Goal: Communication & Community: Ask a question

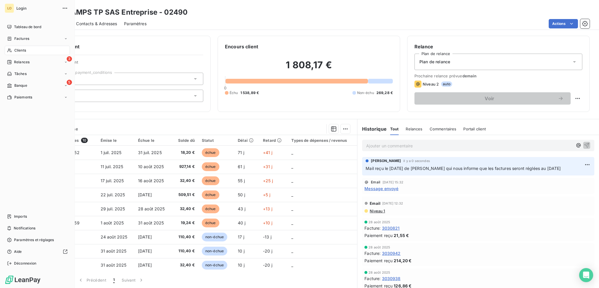
click at [19, 49] on span "Clients" at bounding box center [20, 50] width 12 height 5
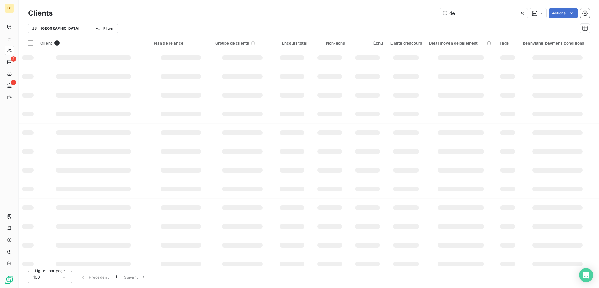
type input "d"
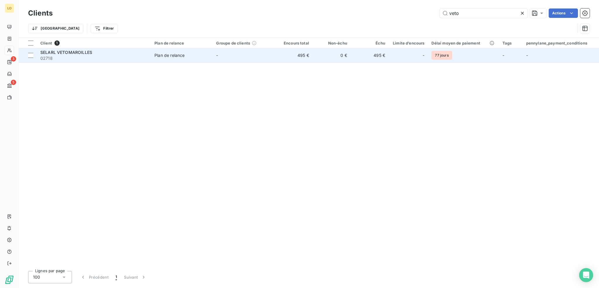
type input "veto"
click at [86, 52] on span "SELARL VETOMAROILLES" at bounding box center [66, 52] width 52 height 5
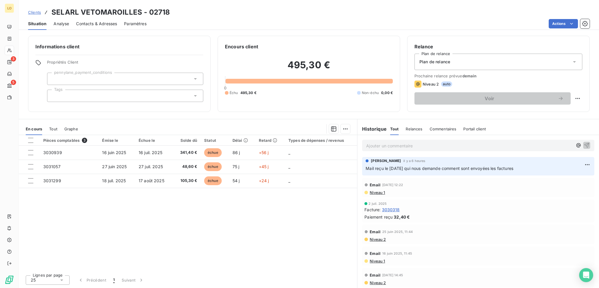
click at [100, 24] on span "Contacts & Adresses" at bounding box center [96, 24] width 41 height 6
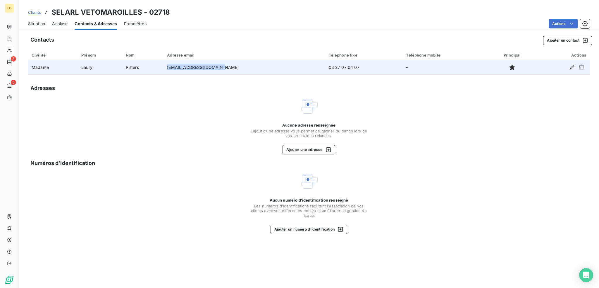
drag, startPoint x: 236, startPoint y: 68, endPoint x: 180, endPoint y: 71, distance: 55.7
click at [180, 71] on td "[EMAIL_ADDRESS][DOMAIN_NAME]" at bounding box center [244, 67] width 161 height 14
copy td "[EMAIL_ADDRESS][DOMAIN_NAME]"
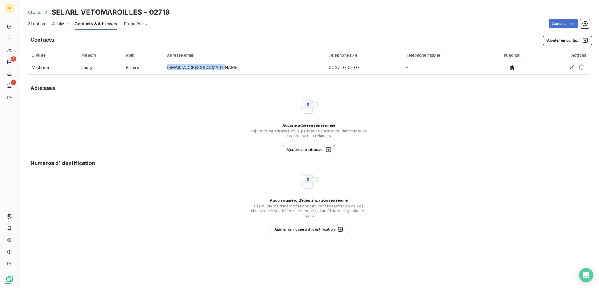
click at [39, 24] on span "Situation" at bounding box center [36, 24] width 17 height 6
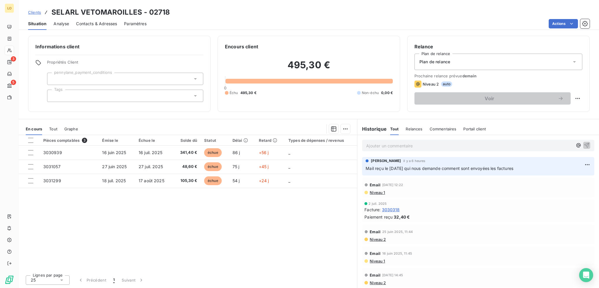
click at [407, 145] on p "Ajouter un commentaire ﻿" at bounding box center [469, 145] width 207 height 7
click at [584, 142] on icon "button" at bounding box center [587, 145] width 6 height 6
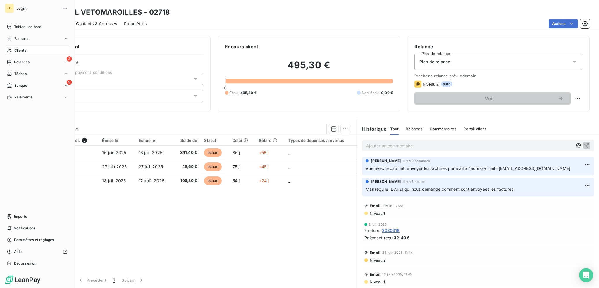
click at [22, 49] on span "Clients" at bounding box center [20, 50] width 12 height 5
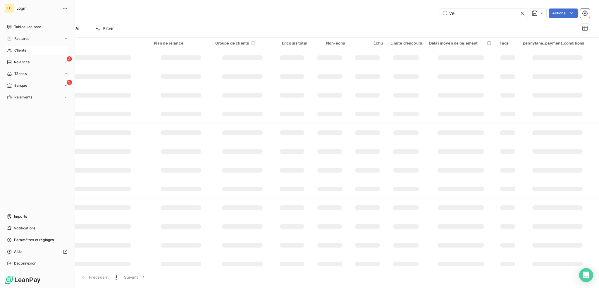
type input "v"
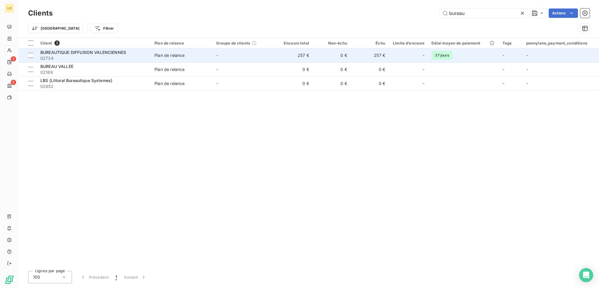
type input "bureau"
click at [107, 56] on span "02734" at bounding box center [93, 58] width 107 height 6
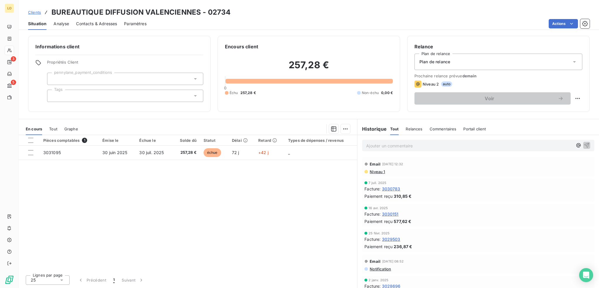
click at [94, 24] on span "Contacts & Adresses" at bounding box center [96, 24] width 41 height 6
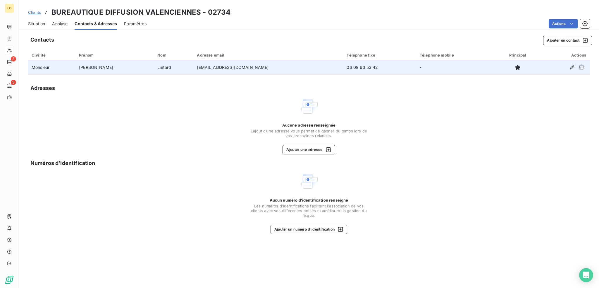
drag, startPoint x: 243, startPoint y: 69, endPoint x: 173, endPoint y: 69, distance: 70.2
click at [193, 69] on td "[EMAIL_ADDRESS][DOMAIN_NAME]" at bounding box center [268, 67] width 150 height 14
copy td "[EMAIL_ADDRESS][DOMAIN_NAME]"
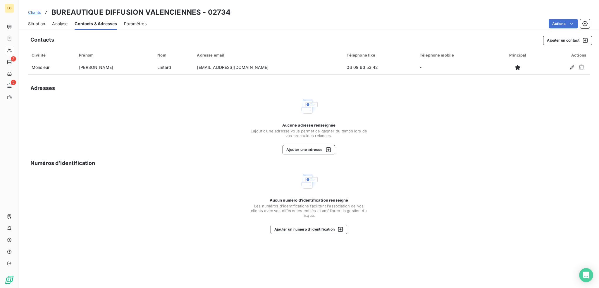
click at [36, 24] on span "Situation" at bounding box center [36, 24] width 17 height 6
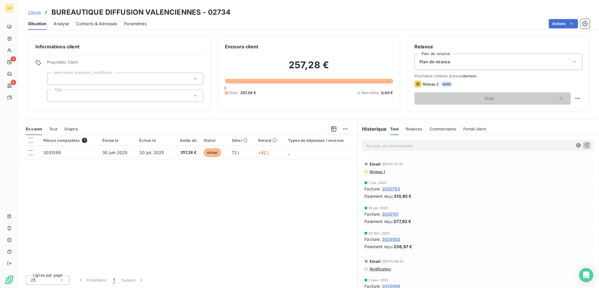
click at [484, 143] on p "Ajouter un commentaire ﻿" at bounding box center [469, 145] width 207 height 7
click at [584, 145] on icon "button" at bounding box center [587, 145] width 6 height 6
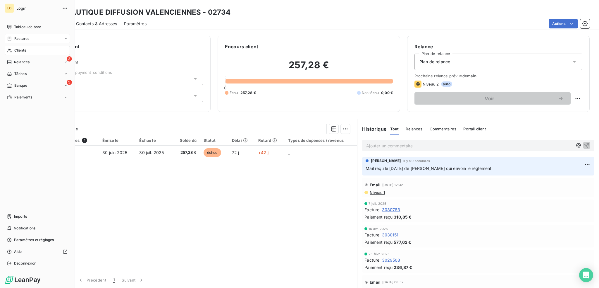
click at [29, 38] on span "Factures" at bounding box center [21, 38] width 15 height 5
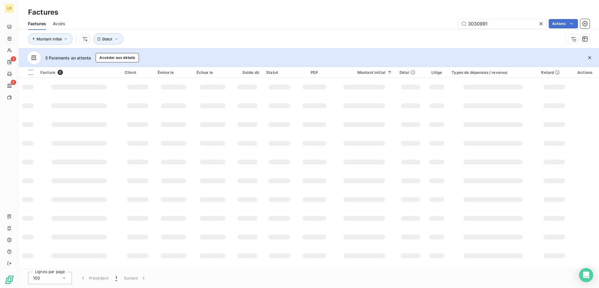
type input "3030991"
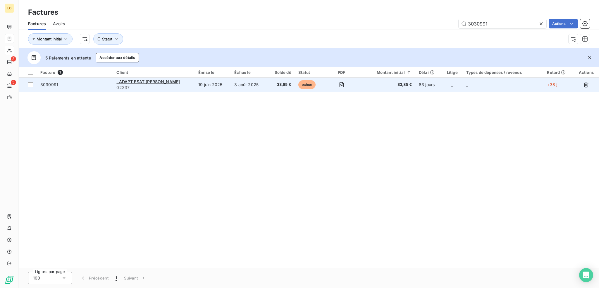
click at [49, 83] on span "3030991" at bounding box center [49, 84] width 18 height 5
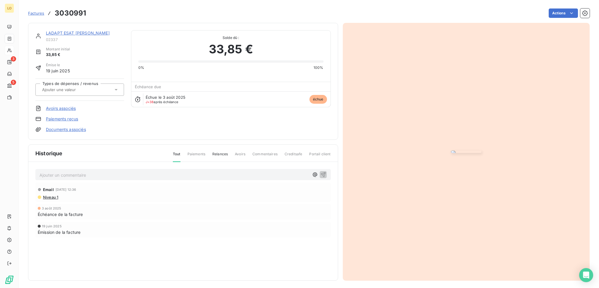
click at [76, 30] on link "LADAPT ESAT [PERSON_NAME]" at bounding box center [78, 32] width 64 height 5
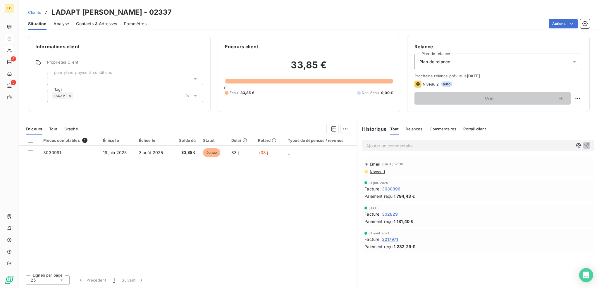
click at [97, 24] on span "Contacts & Adresses" at bounding box center [96, 24] width 41 height 6
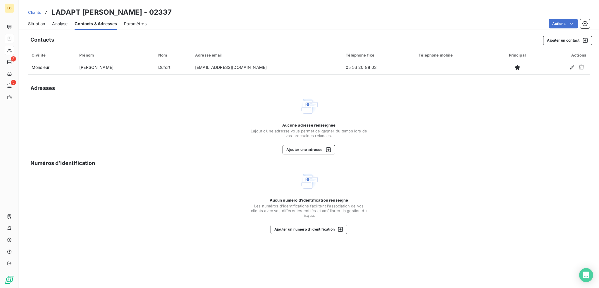
click at [33, 21] on span "Situation" at bounding box center [36, 24] width 17 height 6
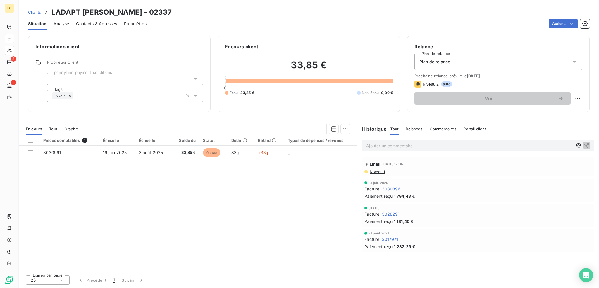
click at [110, 24] on span "Contacts & Adresses" at bounding box center [96, 24] width 41 height 6
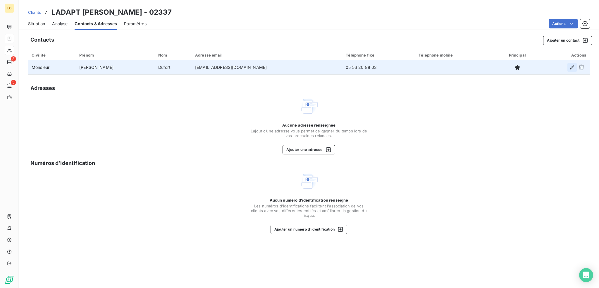
click at [570, 66] on icon "button" at bounding box center [572, 67] width 6 height 6
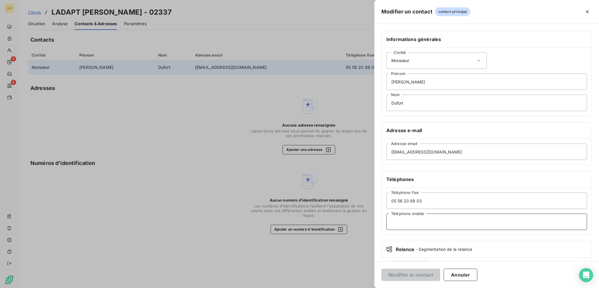
click at [410, 220] on input "Téléphone mobile" at bounding box center [486, 221] width 201 height 16
paste input "06 46 48 89 76"
type input "06 46 48 89 76"
click at [406, 272] on button "Modifier le contact" at bounding box center [410, 274] width 59 height 12
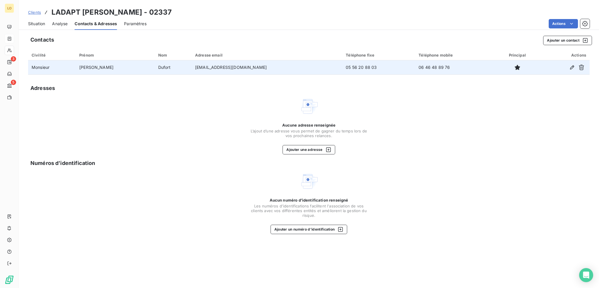
click at [34, 25] on span "Situation" at bounding box center [36, 24] width 17 height 6
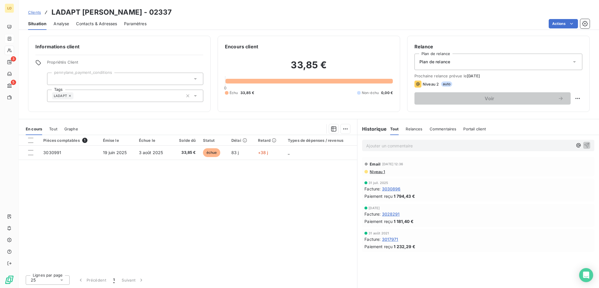
click at [417, 144] on p "Ajouter un commentaire ﻿" at bounding box center [469, 145] width 207 height 7
click at [586, 144] on icon "button" at bounding box center [586, 144] width 5 height 5
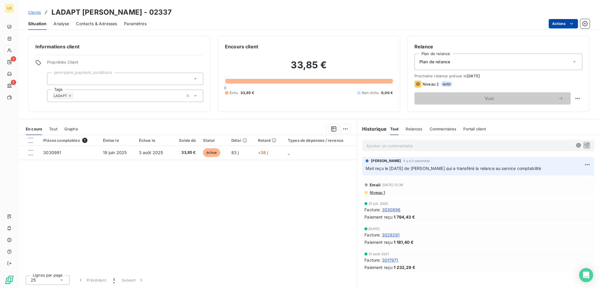
click at [567, 23] on html "LO 3 5 Clients LADAPT ESAT GAILLAN RICHELIEU - 02337 Situation Analyse Contacts…" at bounding box center [299, 144] width 599 height 288
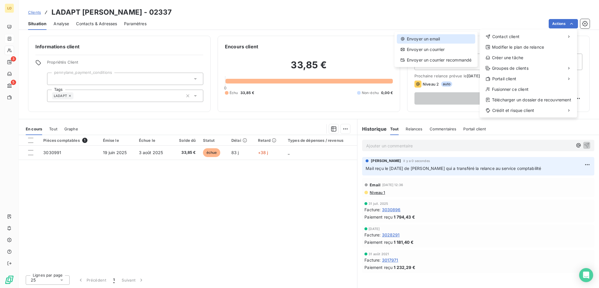
click at [437, 39] on div "Envoyer un email" at bounding box center [436, 38] width 78 height 9
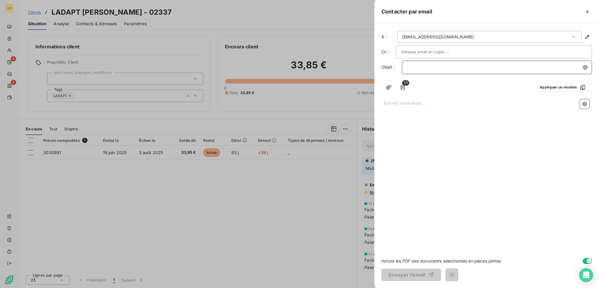
click at [420, 69] on p "﻿" at bounding box center [498, 67] width 183 height 7
click at [587, 104] on icon "button" at bounding box center [585, 104] width 4 height 4
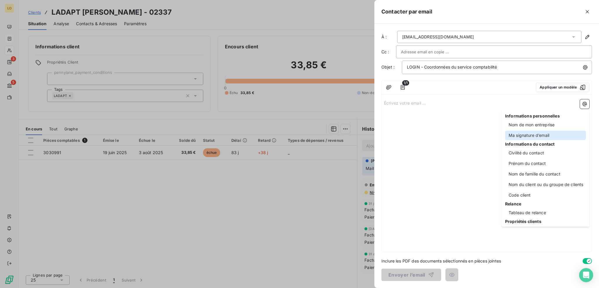
click at [519, 135] on div "Ma signature d’email" at bounding box center [545, 134] width 81 height 9
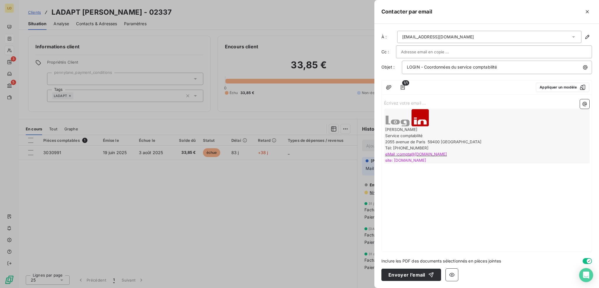
click at [421, 100] on p "Écrivez votre email ... ﻿" at bounding box center [486, 102] width 205 height 7
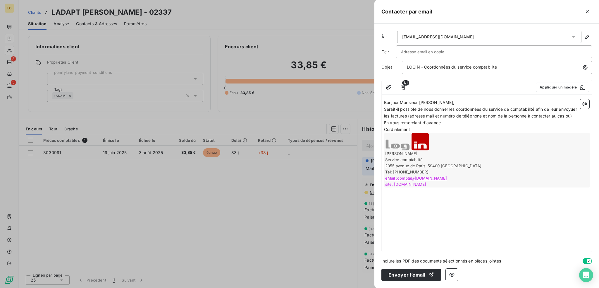
click at [436, 102] on p "Bonjour Monsieur [PERSON_NAME]," at bounding box center [486, 102] width 205 height 7
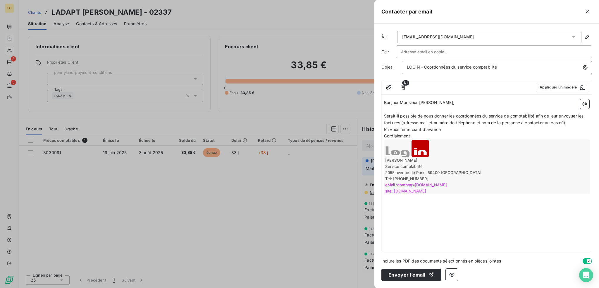
click at [572, 113] on span "Serait-il possible de nous donner les coordonnées du service de comptabilité af…" at bounding box center [484, 119] width 201 height 12
click at [574, 121] on p "Serait-il possible de nous donner les coordonnées du service de comptabilité af…" at bounding box center [486, 119] width 205 height 13
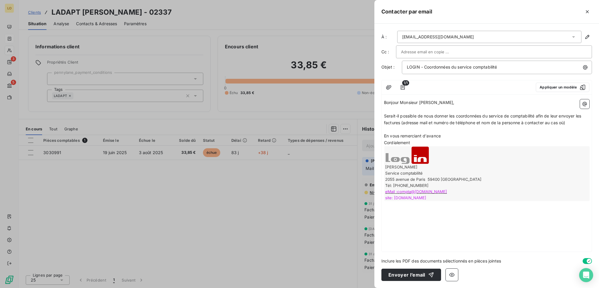
click at [443, 136] on p "En vous remerciant d'avance" at bounding box center [486, 136] width 205 height 7
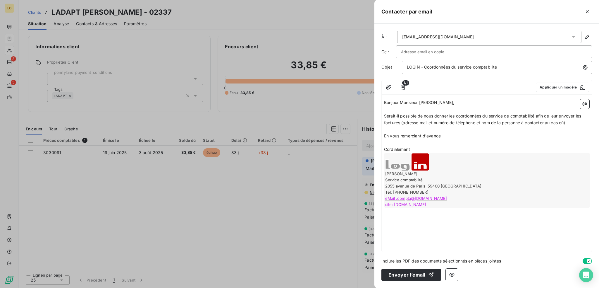
click at [425, 151] on p "Cordialement" at bounding box center [486, 149] width 205 height 7
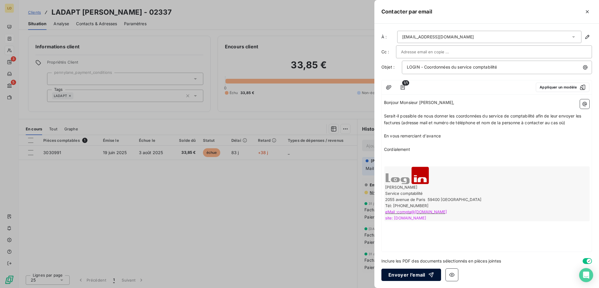
click at [399, 274] on button "Envoyer l’email" at bounding box center [411, 274] width 60 height 12
